Goal: Navigation & Orientation: Find specific page/section

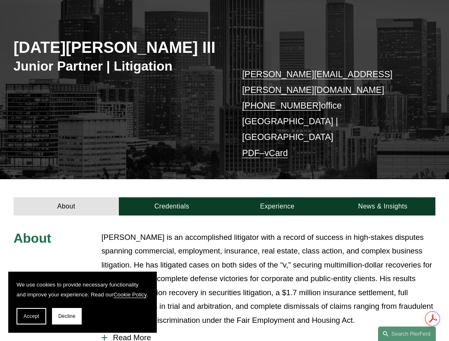
click at [28, 315] on span "Accept" at bounding box center [32, 316] width 16 height 6
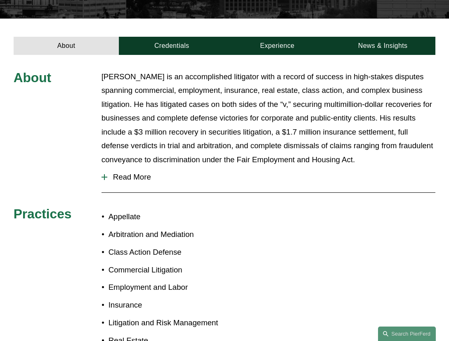
scroll to position [248, 0]
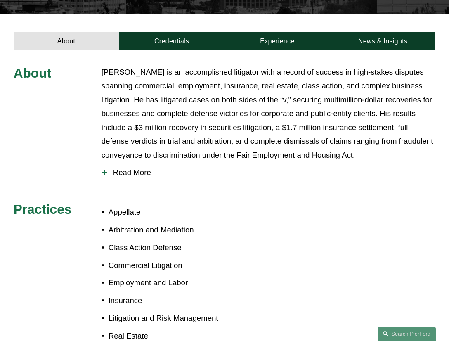
click at [103, 162] on button "Read More" at bounding box center [269, 172] width 334 height 21
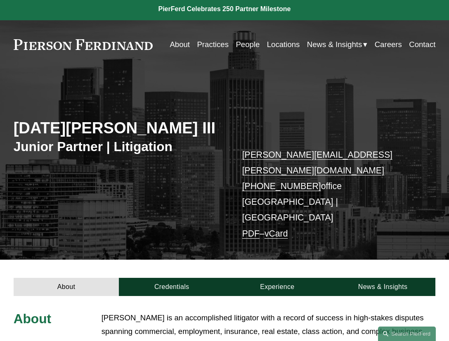
scroll to position [0, 0]
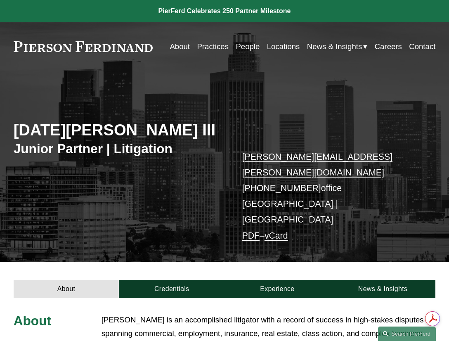
scroll to position [83, 0]
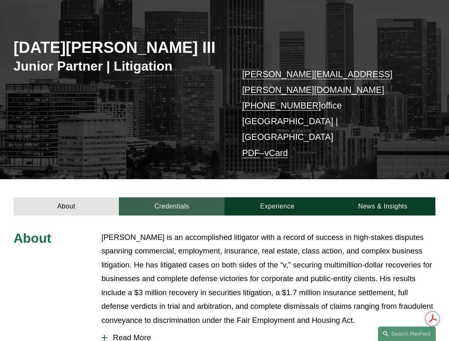
click at [178, 197] on link "Credentials" at bounding box center [172, 206] width 106 height 18
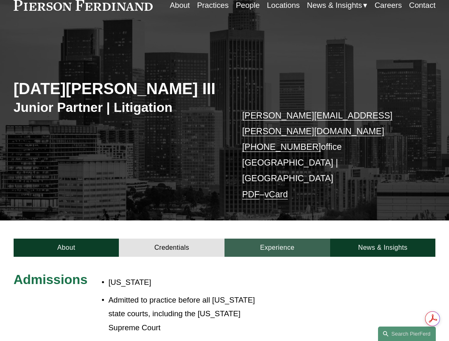
scroll to position [0, 0]
click at [272, 238] on link "Experience" at bounding box center [277, 247] width 106 height 18
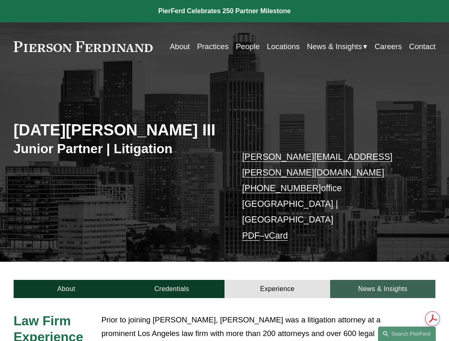
click at [382, 280] on link "News & Insights" at bounding box center [383, 289] width 106 height 18
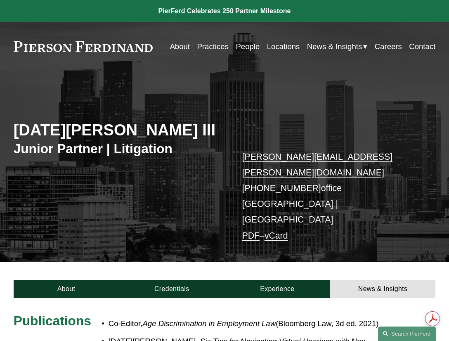
click at [243, 49] on link "People" at bounding box center [248, 46] width 24 height 15
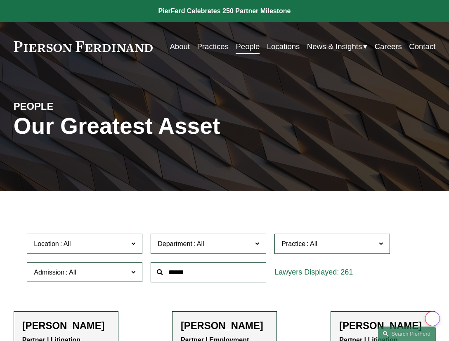
click at [202, 45] on link "Practices" at bounding box center [213, 46] width 32 height 15
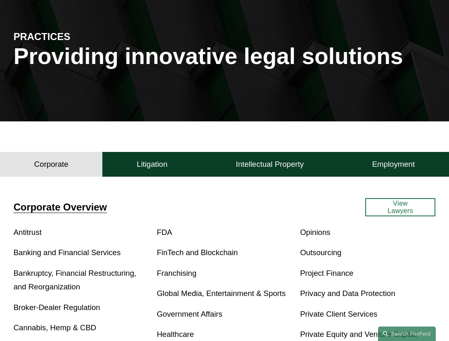
scroll to position [18, 0]
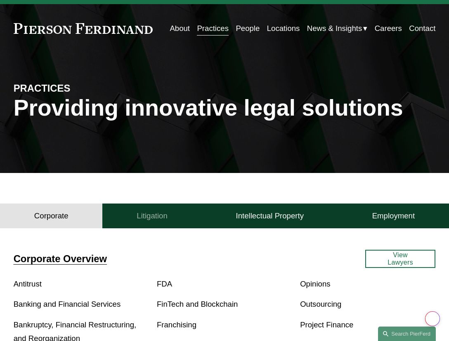
click at [181, 226] on button "Litigation" at bounding box center [151, 215] width 99 height 25
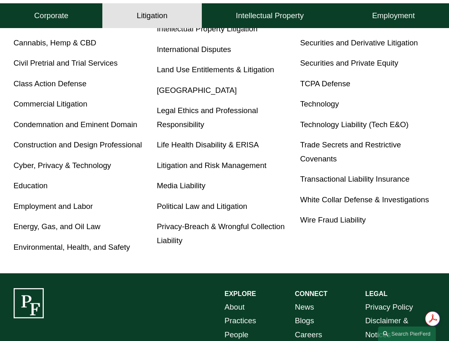
scroll to position [307, 0]
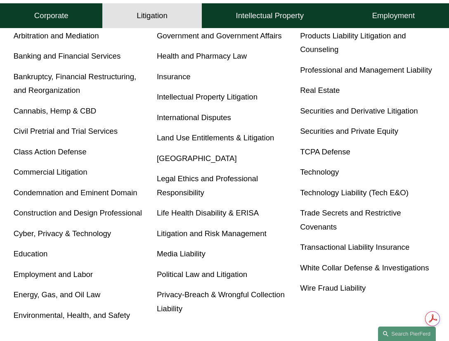
click at [163, 158] on link "[GEOGRAPHIC_DATA]" at bounding box center [197, 158] width 80 height 9
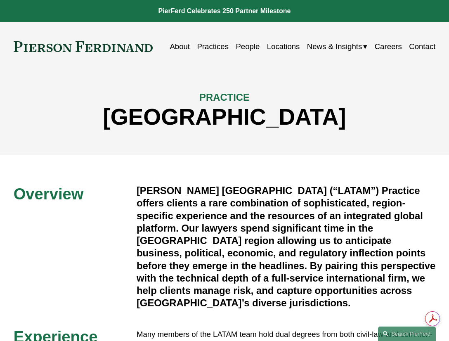
click at [200, 47] on link "Practices" at bounding box center [213, 46] width 32 height 15
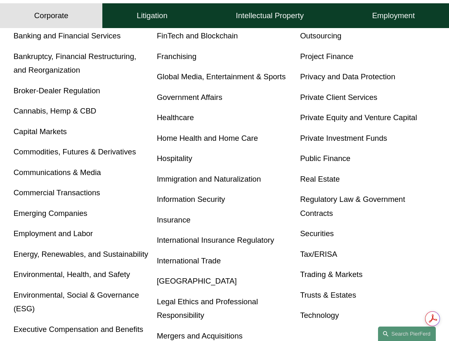
scroll to position [165, 0]
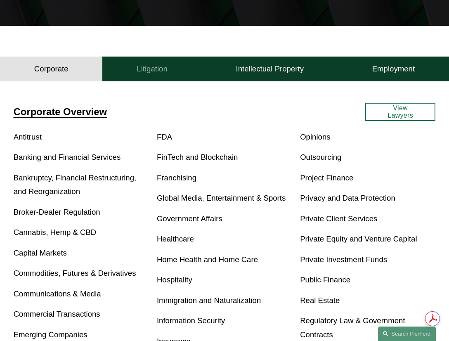
click at [146, 74] on h4 "Litigation" at bounding box center [152, 69] width 31 height 10
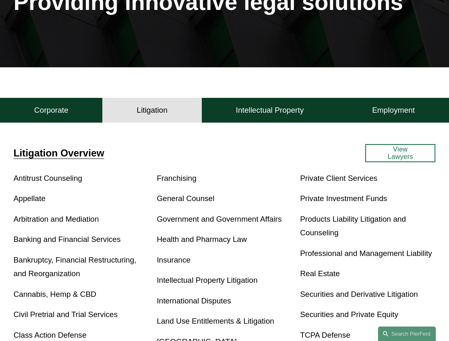
scroll to position [0, 0]
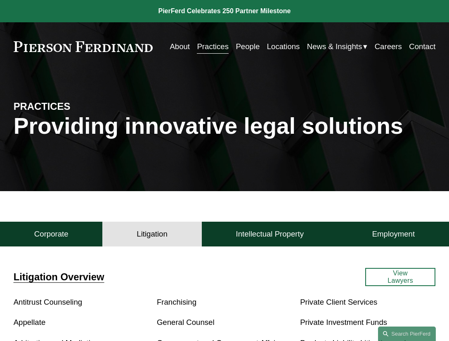
click at [236, 49] on link "People" at bounding box center [248, 46] width 24 height 15
click at [390, 43] on link "Careers" at bounding box center [388, 46] width 27 height 15
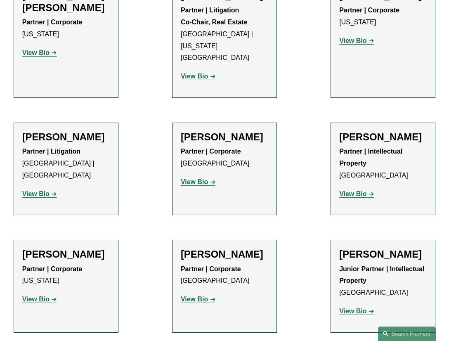
scroll to position [5529, 0]
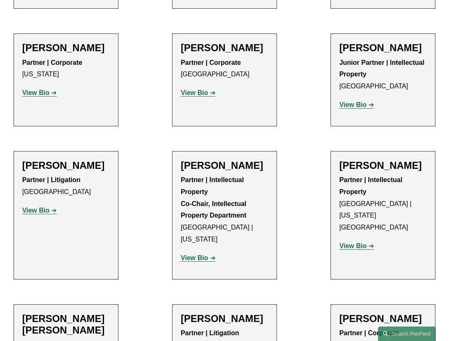
drag, startPoint x: 309, startPoint y: 195, endPoint x: 300, endPoint y: 244, distance: 49.9
click at [300, 244] on ul "Filter Location All [GEOGRAPHIC_DATA] [GEOGRAPHIC_DATA] [GEOGRAPHIC_DATA] [GEOG…" at bounding box center [224, 261] width 449 height 11173
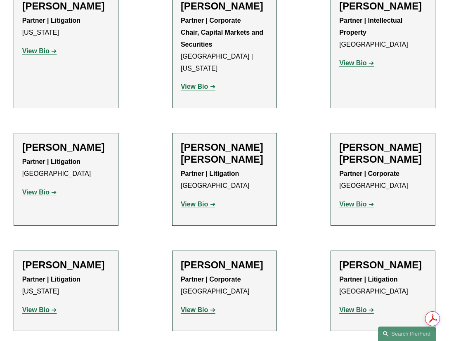
scroll to position [6231, 0]
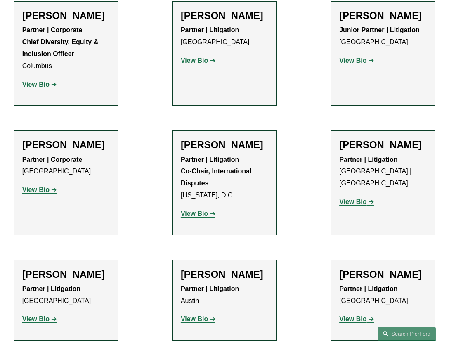
scroll to position [1363, 0]
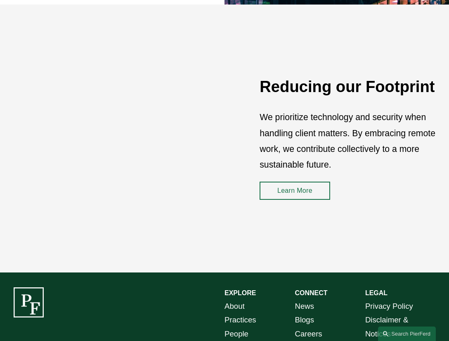
scroll to position [1070, 0]
